Goal: Task Accomplishment & Management: Manage account settings

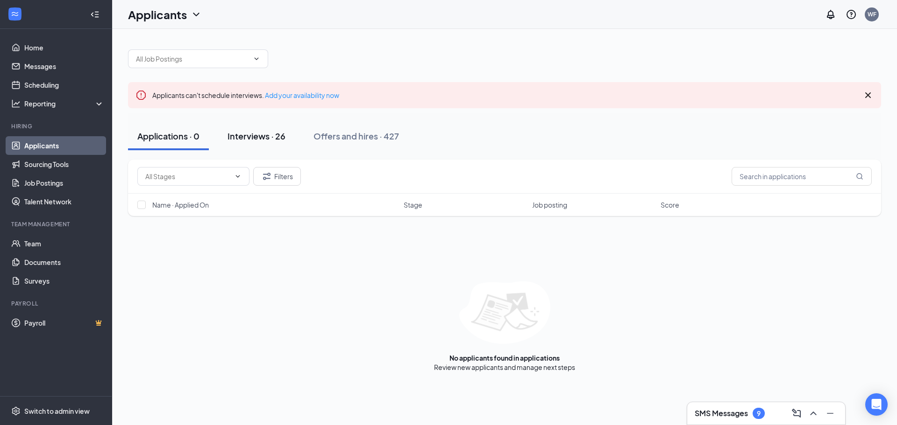
click at [254, 134] on div "Interviews · 26" at bounding box center [256, 136] width 58 height 12
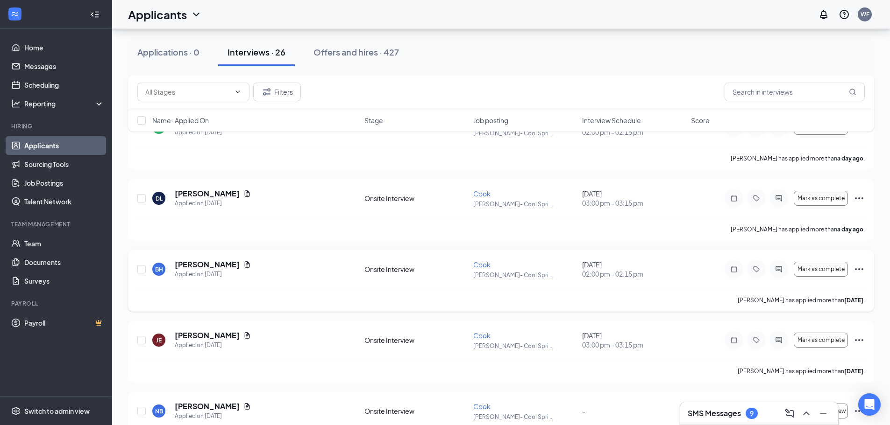
scroll to position [140, 0]
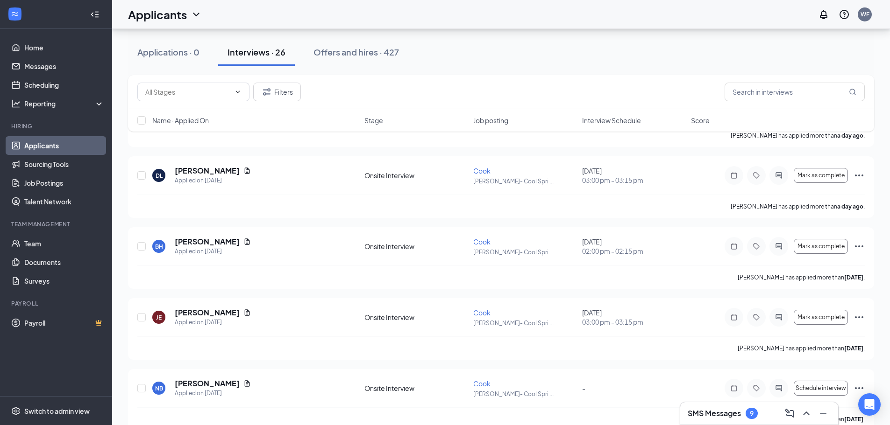
click at [620, 118] on span "Interview Schedule" at bounding box center [611, 120] width 59 height 9
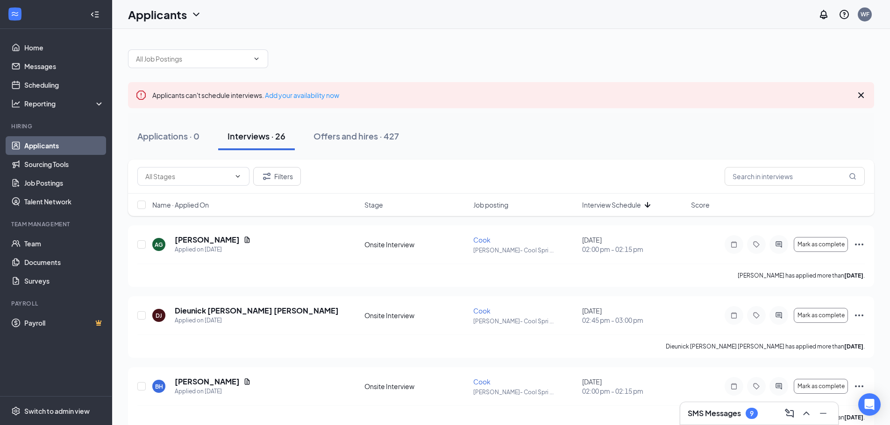
click at [629, 201] on span "Interview Schedule" at bounding box center [611, 204] width 59 height 9
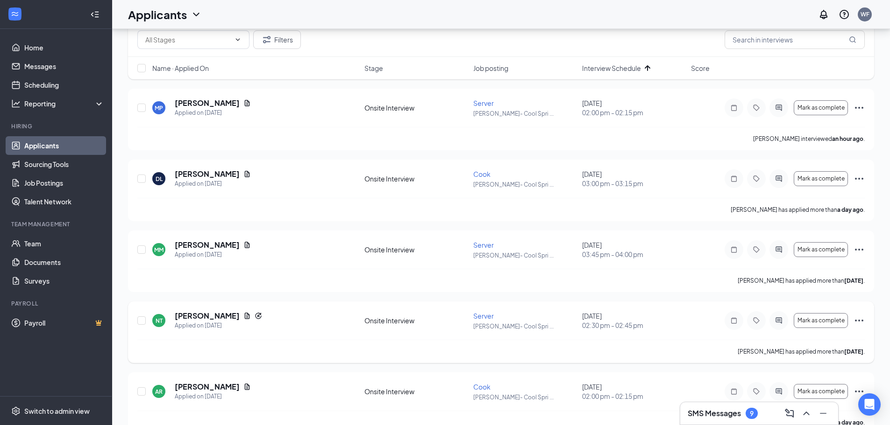
scroll to position [47, 0]
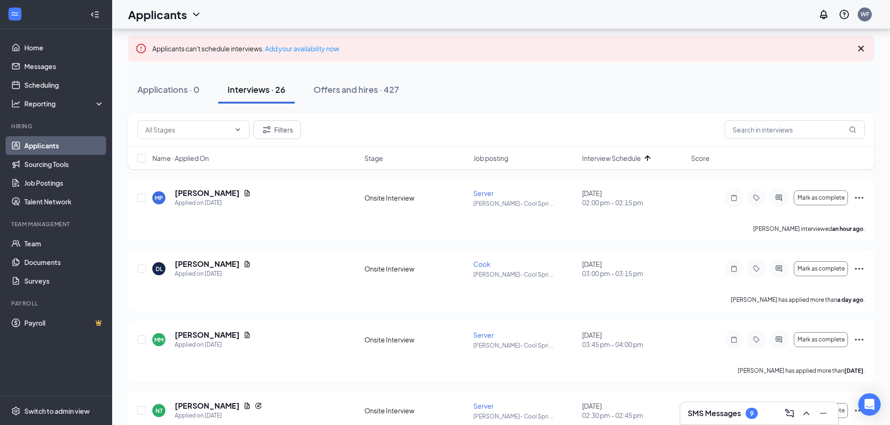
click at [593, 78] on div "Applications · 0 Interviews · 26 Offers and hires · 427" at bounding box center [501, 90] width 746 height 28
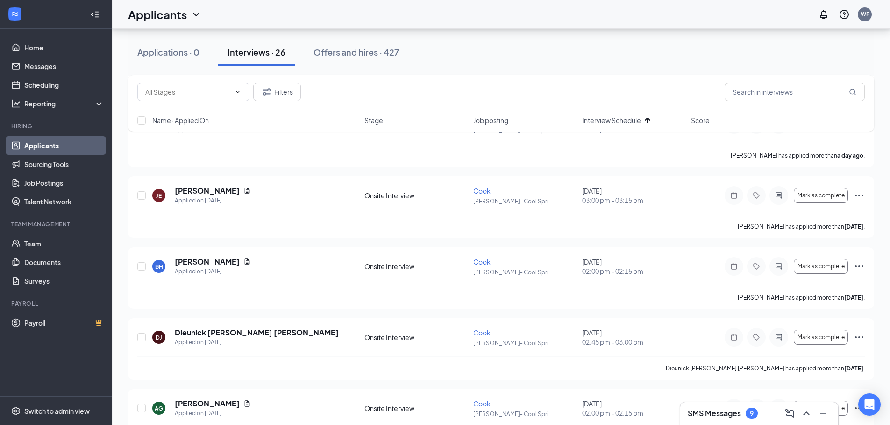
scroll to position [420, 0]
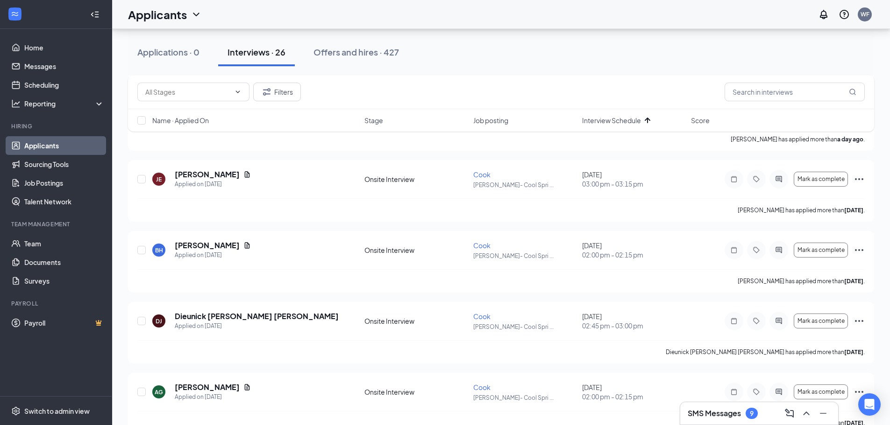
click at [649, 75] on div "Filters" at bounding box center [501, 92] width 746 height 34
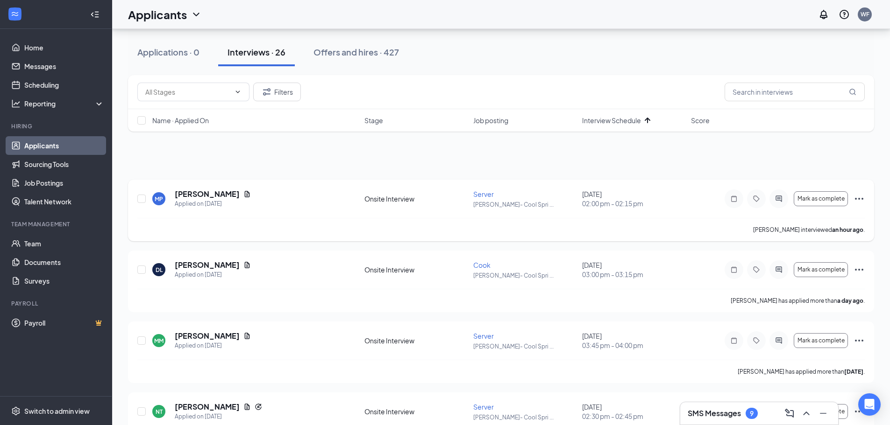
scroll to position [0, 0]
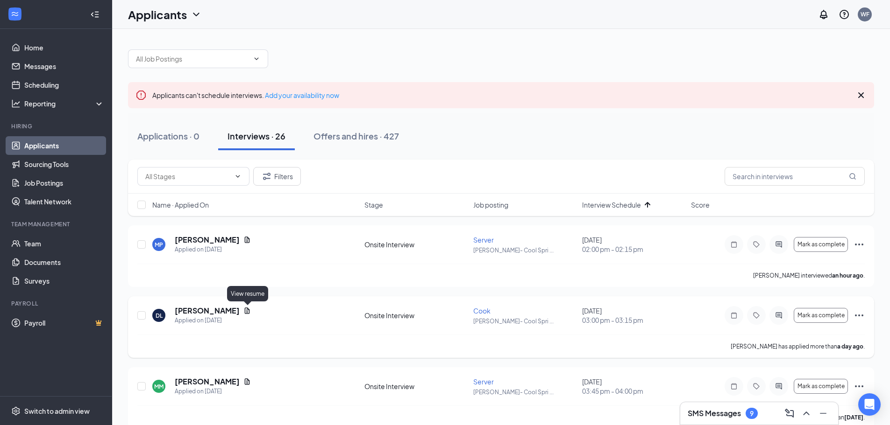
click at [247, 313] on icon "Document" at bounding box center [246, 310] width 7 height 7
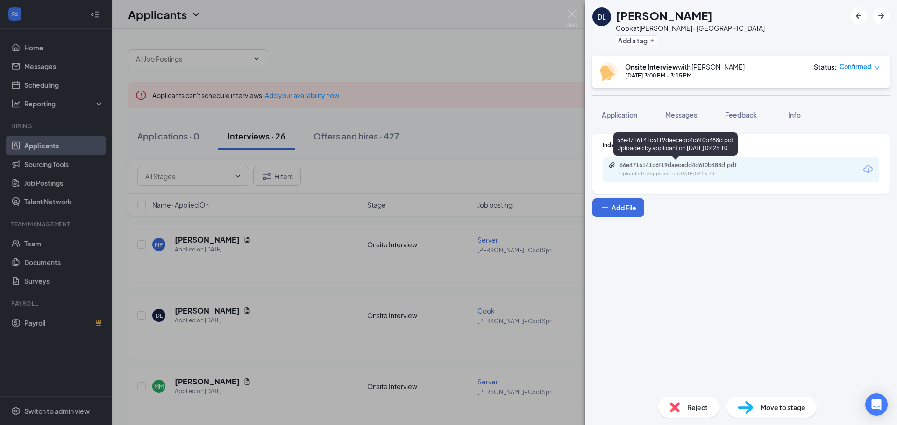
click at [697, 170] on div "Uploaded by applicant on [DATE] 09:25:10" at bounding box center [689, 173] width 140 height 7
click at [569, 13] on img at bounding box center [572, 18] width 12 height 18
